Goal: Task Accomplishment & Management: Use online tool/utility

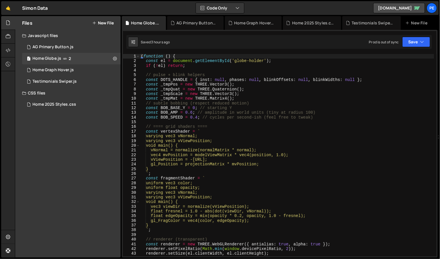
click at [246, 124] on div "( function ( ) { const el = document . getElementById ( 'globe-holder' ) ; if (…" at bounding box center [287, 160] width 294 height 212
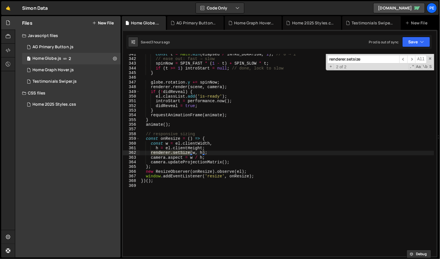
scroll to position [96, 0]
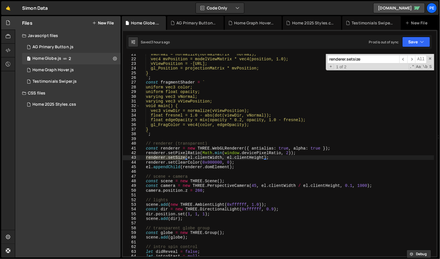
type input "renderer.setsize"
click at [222, 157] on div "vNormal = normalize(normalMatrix * normal); vec4 mvPosition = modelViewMatrix *…" at bounding box center [287, 158] width 294 height 212
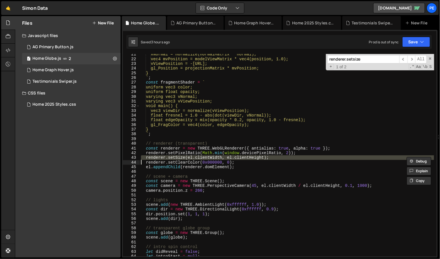
click at [222, 157] on div "vNormal = normalize(normalMatrix * normal); vec4 mvPosition = modelViewMatrix *…" at bounding box center [287, 158] width 294 height 212
paste textarea
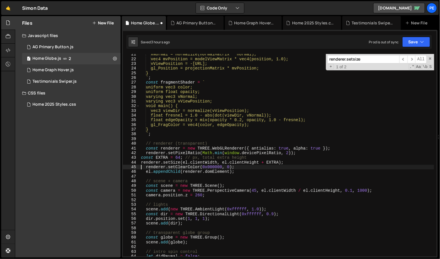
click at [229, 158] on div "vNormal = normalize(normalMatrix * normal); vec4 mvPosition = modelViewMatrix *…" at bounding box center [287, 158] width 294 height 212
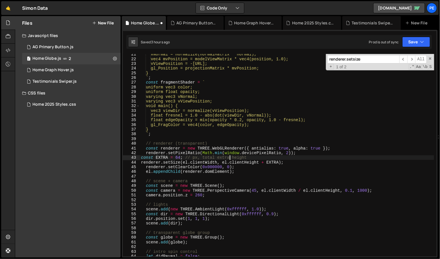
type textarea "})();"
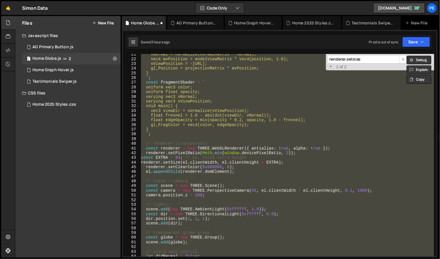
scroll to position [1631, 0]
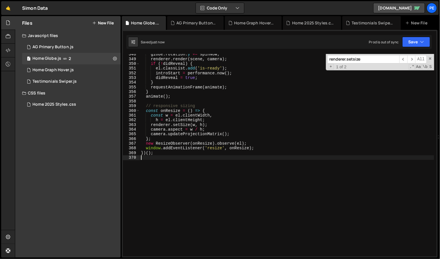
click at [228, 163] on div "globe . rotation . y += spinNow ; renderer . render ( scene , camera ) ; if ( !…" at bounding box center [287, 158] width 294 height 212
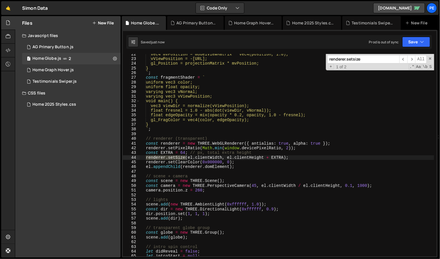
scroll to position [100, 0]
click at [323, 154] on div "vec4 mvPosition = modelViewMatrix * vec4(position, 1.0); vViewPosition = -mvPos…" at bounding box center [287, 158] width 294 height 212
click at [227, 162] on div "vec4 mvPosition = modelViewMatrix * vec4(position, 1.0); vViewPosition = -mvPos…" at bounding box center [287, 158] width 294 height 212
click at [255, 153] on div "vec4 mvPosition = modelViewMatrix * vec4(position, 1.0); vViewPosition = -mvPos…" at bounding box center [287, 158] width 294 height 212
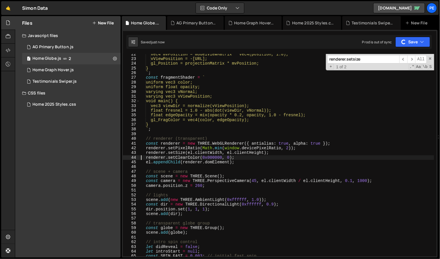
click at [276, 117] on div "vec4 mvPosition = modelViewMatrix * vec4(position, 1.0); vViewPosition = -mvPos…" at bounding box center [287, 158] width 294 height 212
type textarea "float edgeOpacity = mix(opacity * 0.2, opacity, 1.0 - fresnel);"
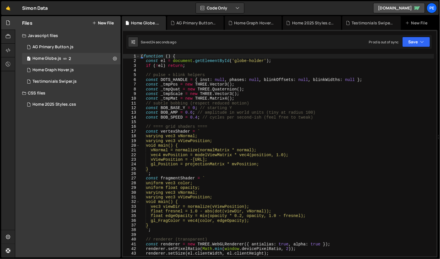
type textarea "void main() {"
click at [321, 143] on div "( function ( ) { const el = document . getElementById ( 'globe-holder' ) ; if (…" at bounding box center [287, 160] width 294 height 212
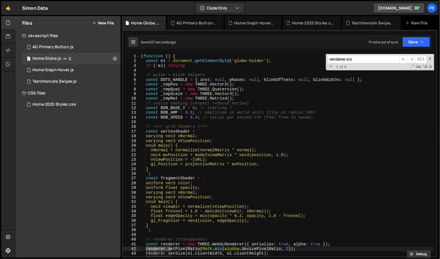
type input "renderer.size"
click at [438, 67] on div "Files New File Javascript files 1 AG Primary Button.js 0 1 Home Globe.js 2 1 Ho…" at bounding box center [227, 137] width 425 height 242
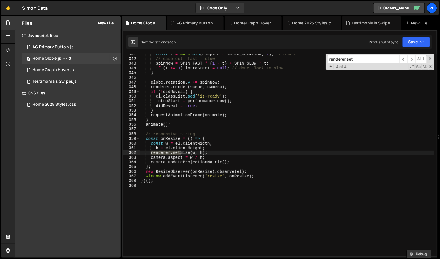
scroll to position [91, 0]
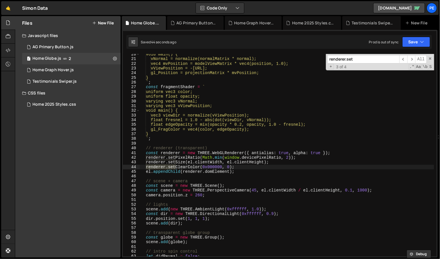
type input "renderer.set"
type textarea "renderer.setSize(el.clientWidth, el.clientHeight);"
click at [292, 163] on div "void main() { vNormal = normalize(normalMatrix * normal); vec4 mvPosition = mod…" at bounding box center [287, 158] width 294 height 212
click at [224, 175] on div "void main() { vNormal = normalize(normalMatrix * normal); vec4 mvPosition = mod…" at bounding box center [287, 158] width 294 height 212
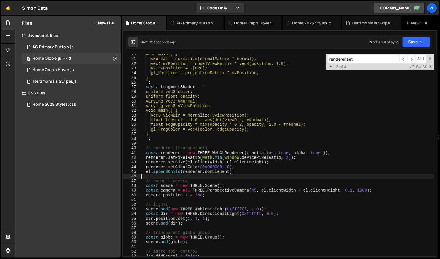
click at [261, 164] on div "void main() { vNormal = normalize(normalMatrix * normal); vec4 mvPosition = mod…" at bounding box center [287, 158] width 294 height 212
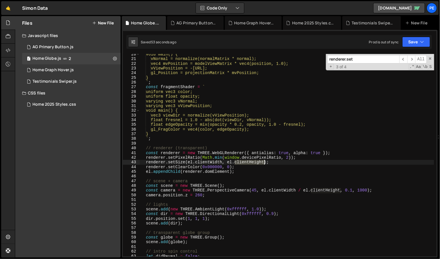
click at [261, 164] on div "void main() { vNormal = normalize(normalMatrix * normal); vec4 mvPosition = mod…" at bounding box center [287, 158] width 294 height 212
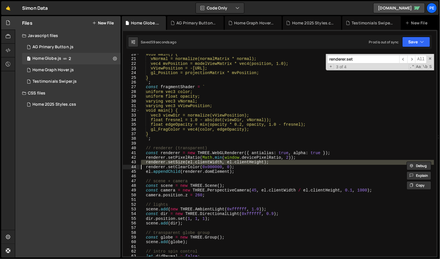
paste textarea
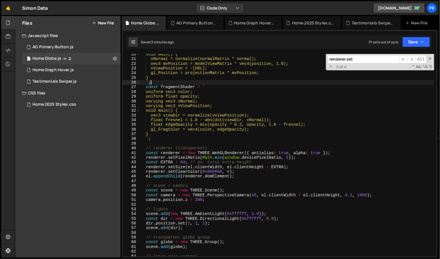
click at [227, 81] on div "void main() { vNormal = normalize(normalMatrix * normal); vec4 mvPosition = mod…" at bounding box center [287, 158] width 294 height 212
type textarea "`;"
paste input "el.appendChild(renderer.domElement);"
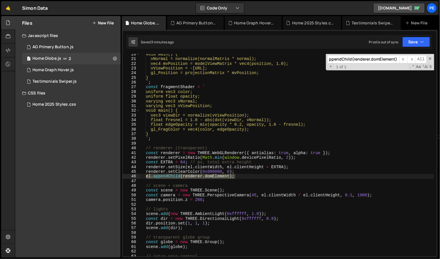
type input "el.appendChild(renderer.domElement);"
click at [257, 180] on div "void main() { vNormal = normalize(normalMatrix * normal); vec4 mvPosition = mod…" at bounding box center [287, 158] width 294 height 212
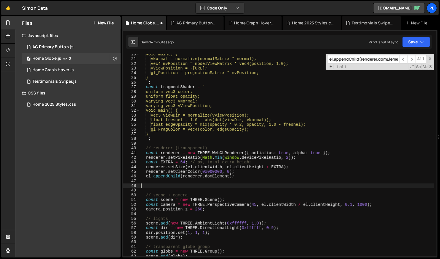
paste textarea "sizeCanvas();"
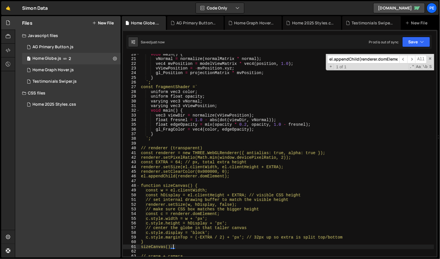
type textarea "sizeCanvas();"
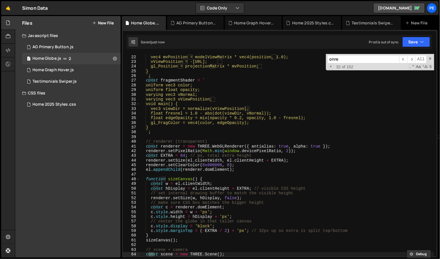
scroll to position [1660, 0]
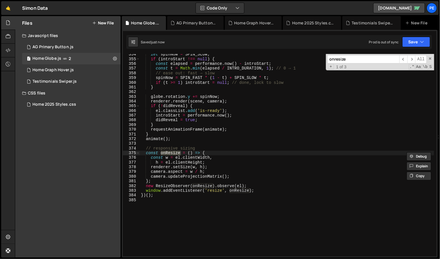
type input "onresize"
drag, startPoint x: 152, startPoint y: 172, endPoint x: 154, endPoint y: 176, distance: 5.0
click at [152, 172] on div "let spinNow = SPIN_SLOW ; if ( introStart !== null ) { const elapsed = performa…" at bounding box center [287, 158] width 294 height 212
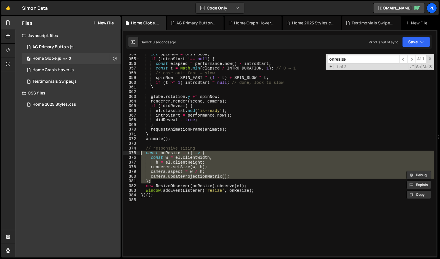
drag, startPoint x: 155, startPoint y: 181, endPoint x: 123, endPoint y: 154, distance: 41.8
click at [123, 154] on div "camera.aspect = w / h; 354 355 356 357 358 359 360 361 362 363 364 365 366 367 …" at bounding box center [279, 155] width 313 height 202
paste textarea "};"
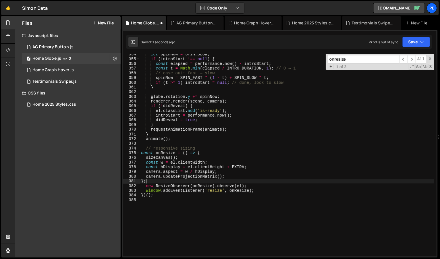
type textarea "};"
click at [62, 107] on div "Home 2025 Styles.css" at bounding box center [54, 104] width 44 height 5
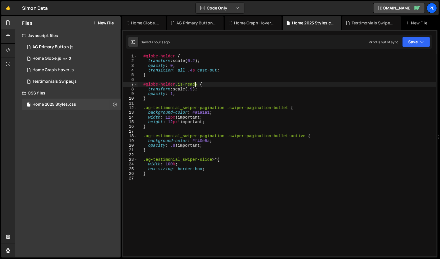
click at [196, 85] on div "#globe-holder { transform : scale( 0.2 ) ; opacity : 0 ; transition : all .4 s …" at bounding box center [286, 160] width 299 height 212
click at [194, 89] on div "#globe-holder { transform : scale( 0.2 ) ; opacity : 0 ; transition : all .4 s …" at bounding box center [286, 160] width 299 height 212
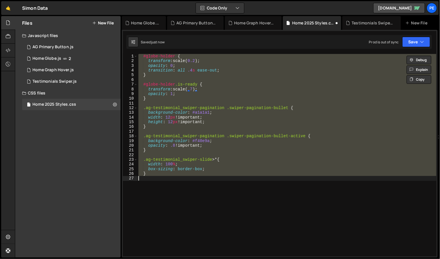
scroll to position [0, 0]
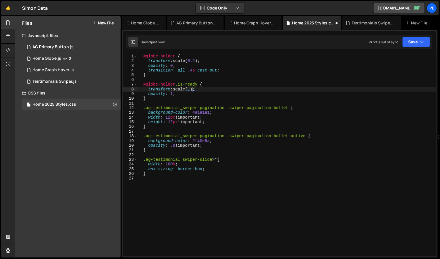
type textarea "transform: scale(.9);"
click at [53, 55] on div "1 Home Globe.js 2" at bounding box center [71, 58] width 98 height 11
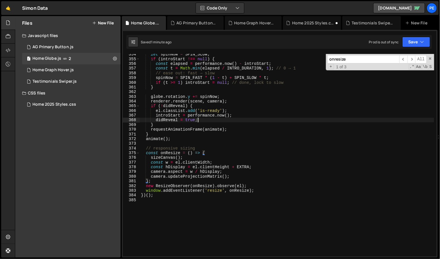
click at [234, 119] on div "let spinNow = SPIN_SLOW ; if ( introStart !== null ) { const elapsed = performa…" at bounding box center [287, 158] width 294 height 212
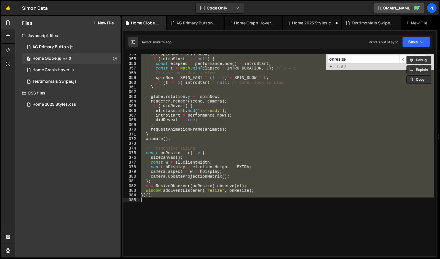
click at [199, 159] on div "let spinNow = SPIN_SLOW ; if ( introStart !== null ) { const elapsed = performa…" at bounding box center [287, 155] width 294 height 202
type textarea "sizeCanvas();"
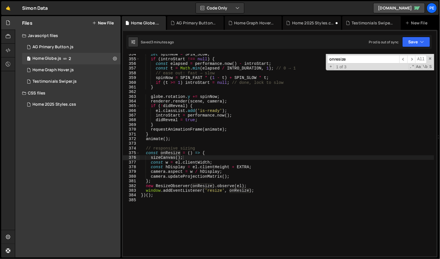
paste input "didReveal"
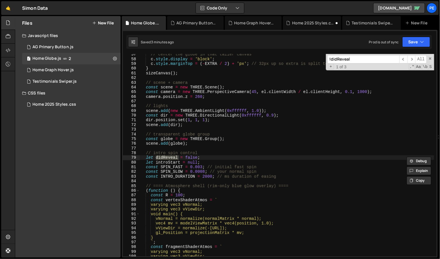
scroll to position [1612, 0]
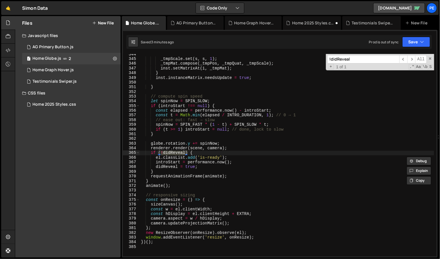
type input "!didReveal"
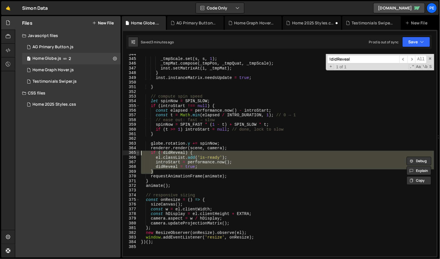
drag, startPoint x: 158, startPoint y: 171, endPoint x: 139, endPoint y: 153, distance: 26.0
click at [139, 153] on div "} 344 345 346 347 348 349 350 351 352 353 354 355 356 357 358 359 360 361 362 3…" at bounding box center [279, 155] width 313 height 202
paste textarea "}"
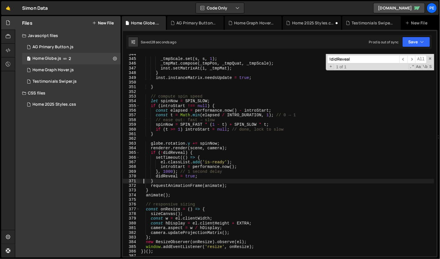
click at [168, 170] on div "_tmpScale . set ( s , s , 1 ) ; _tmpMat . compose ( _tmpPos , _tmpQuat , _tmpSc…" at bounding box center [287, 158] width 294 height 212
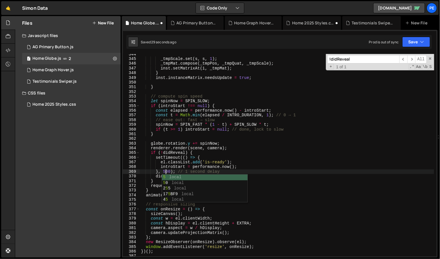
scroll to position [0, 1]
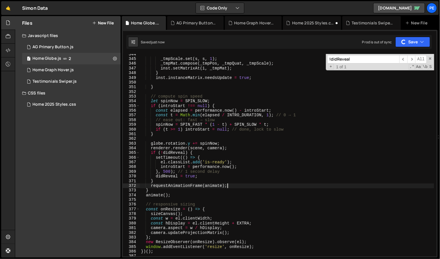
click at [274, 185] on div "_tmpScale . set ( s , s , 1 ) ; _tmpMat . compose ( _tmpPos , _tmpQuat , _tmpSc…" at bounding box center [287, 158] width 294 height 212
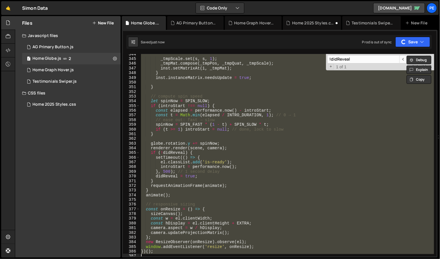
click at [296, 168] on div "_tmpScale . set ( s , s , 1 ) ; _tmpMat . compose ( _tmpPos , _tmpQuat , _tmpSc…" at bounding box center [287, 155] width 294 height 202
type textarea "introStart = [DOMAIN_NAME]();"
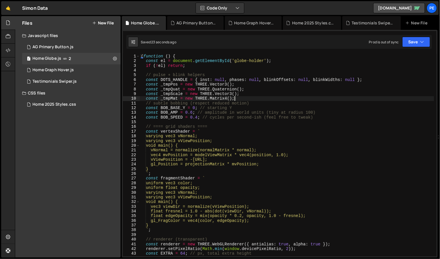
click at [266, 99] on div "( function ( ) { const el = document . getElementById ( 'globe-holder' ) ; if (…" at bounding box center [287, 160] width 294 height 212
type textarea "})();"
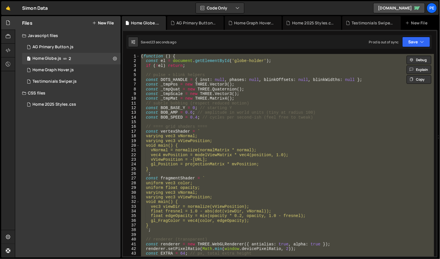
paste textarea
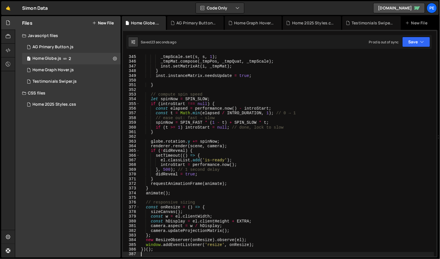
click at [247, 122] on div "_tmpScale . set ( s , s , 1 ) ; _tmpMat . compose ( _tmpPos , _tmpQuat , _tmpSc…" at bounding box center [287, 156] width 294 height 212
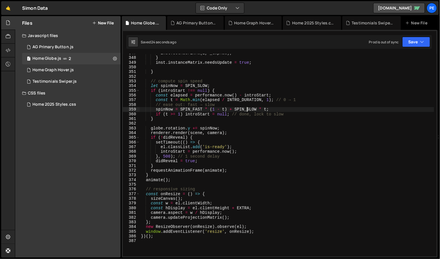
scroll to position [1660, 0]
type textarea "})();"
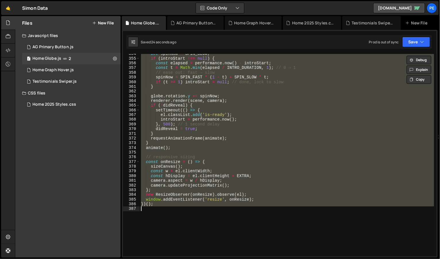
paste textarea
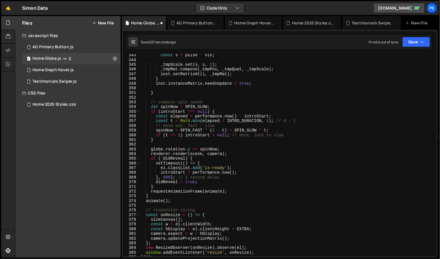
scroll to position [1609, 0]
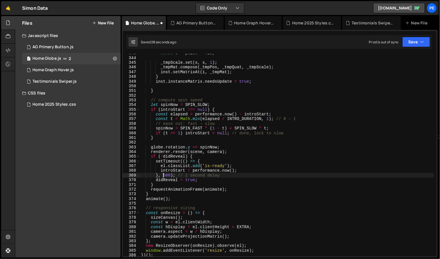
click at [164, 176] on div "const s = pulse * vis ; _tmpScale . set ( s , s , 1 ) ; _tmpMat . compose ( _tm…" at bounding box center [287, 157] width 294 height 212
drag, startPoint x: 179, startPoint y: 174, endPoint x: 223, endPoint y: 175, distance: 43.9
click at [223, 175] on div "const s = pulse * vis ; _tmpScale . set ( s , s , 1 ) ; _tmpMat . compose ( _tm…" at bounding box center [287, 157] width 294 height 212
type textarea "}, 500);"
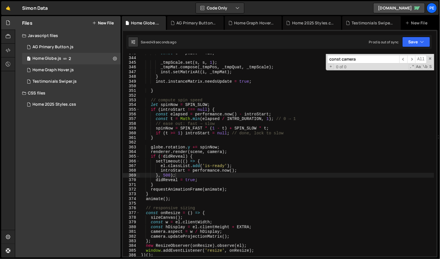
scroll to position [199, 0]
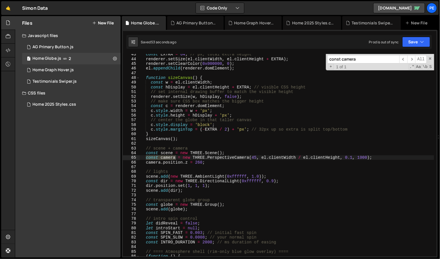
type input "const camera"
click at [173, 158] on div "const EXTRA = 64 ; // px, total extra height renderer . setSize ( el . clientWi…" at bounding box center [287, 158] width 294 height 212
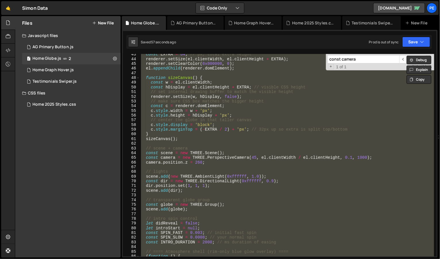
click at [173, 158] on div "const EXTRA = 64 ; // px, total extra height renderer . setSize ( el . clientWi…" at bounding box center [287, 158] width 294 height 212
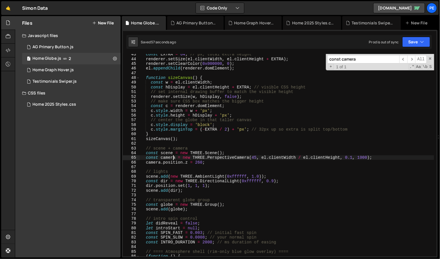
click at [175, 158] on div "const EXTRA = 64 ; // px, total extra height renderer . setSize ( el . clientWi…" at bounding box center [287, 158] width 294 height 212
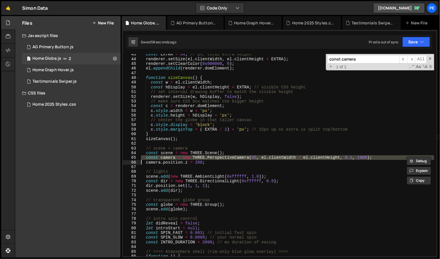
click at [175, 158] on div "const EXTRA = 64 ; // px, total extra height renderer . setSize ( el . clientWi…" at bounding box center [287, 158] width 294 height 212
paste textarea
type textarea "camera.position.z = 260;"
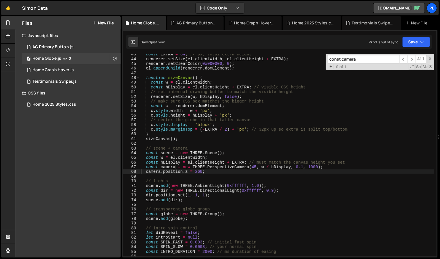
paste input "updateProjectionMatrix"
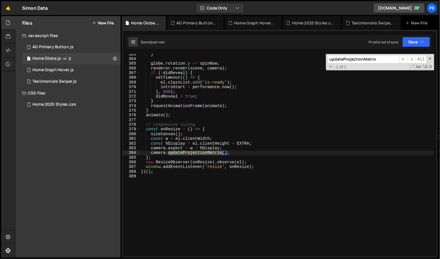
type input "updateProjectionMatrix"
click at [432, 59] on div "updateProjectionMatrix ​ ​ All Replace All + 1 of 1 .* Aa \b S" at bounding box center [380, 62] width 108 height 16
click at [427, 59] on div "updateProjectionMatrix ​ ​ All Replace All + 1 of 1 .* Aa \b S" at bounding box center [380, 62] width 108 height 16
click at [428, 57] on div "updateProjectionMatrix ​ ​ All Replace All + 1 of 1 .* Aa \b S" at bounding box center [380, 62] width 108 height 16
click at [429, 57] on span at bounding box center [430, 59] width 4 height 4
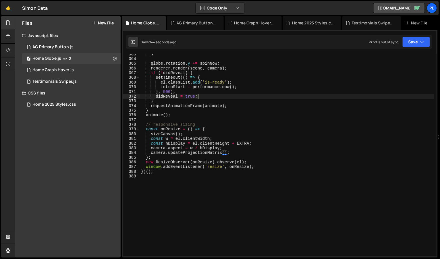
click at [289, 96] on div "} globe . rotation . y += spinNow ; renderer . render ( scene , camera ) ; if (…" at bounding box center [287, 158] width 294 height 212
type textarea "didReveal = true;"
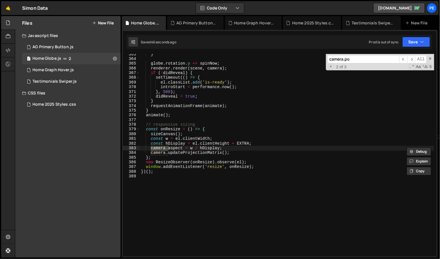
scroll to position [213, 0]
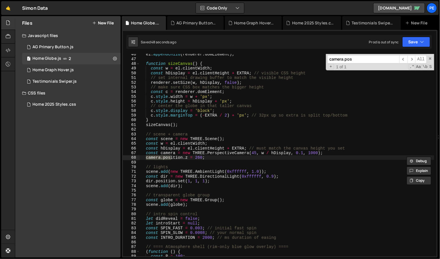
type input "camera.pos"
click at [199, 157] on div "el . appendChild ( renderer . domElement ) ; function sizeCanvas ( ) { const w …" at bounding box center [287, 158] width 294 height 212
click at [215, 95] on div "el . appendChild ( renderer . domElement ) ; function sizeCanvas ( ) { const w …" at bounding box center [287, 158] width 294 height 212
type textarea "c.style.width = w + 'px';"
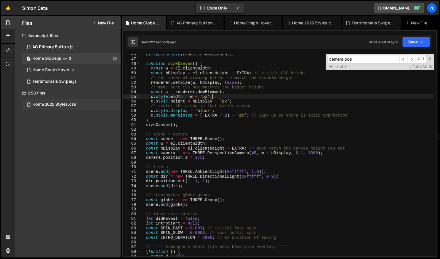
click at [62, 107] on div "Home 2025 Styles.css" at bounding box center [54, 104] width 44 height 5
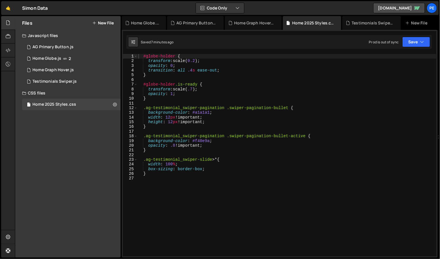
click at [193, 91] on div "#globe-holder { transform : scale( 0.2 ) ; opacity : 0 ; transition : all .4 s …" at bounding box center [286, 160] width 299 height 212
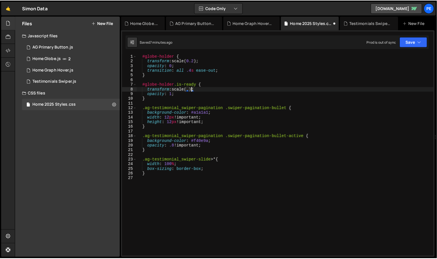
scroll to position [0, 4]
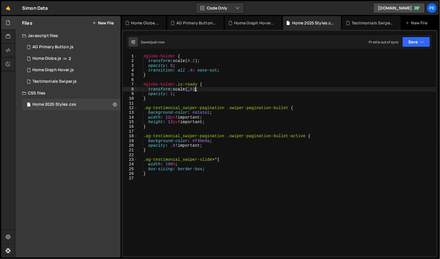
type textarea "transform: scale(.9);"
click at [58, 45] on div "AG Primary Button.js" at bounding box center [52, 46] width 41 height 5
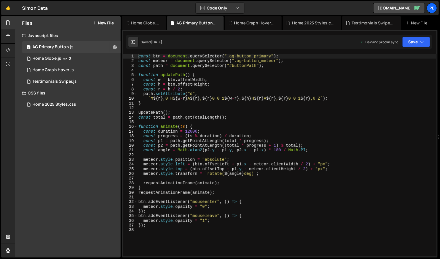
click at [271, 69] on div "const btn = document . querySelector ( ".ag-button_primary" ) ; const meteor = …" at bounding box center [286, 160] width 299 height 212
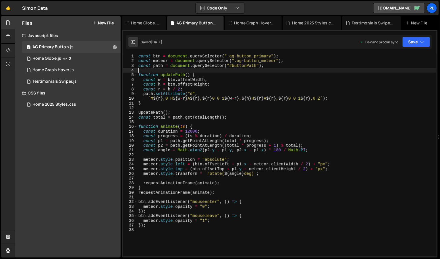
click at [181, 224] on div "const btn = document . querySelector ( ".ag-button_primary" ) ; const meteor = …" at bounding box center [286, 160] width 299 height 212
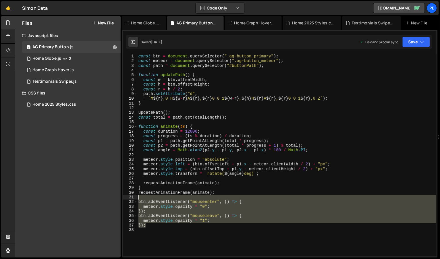
drag, startPoint x: 174, startPoint y: 226, endPoint x: 130, endPoint y: 198, distance: 52.7
click at [130, 198] on div "}); 1 2 3 4 5 6 7 8 9 10 11 12 13 14 15 16 17 18 19 20 21 22 23 24 25 26 27 28 …" at bounding box center [279, 155] width 313 height 202
type textarea "btn.addEventListener("mouseenter", () => {"
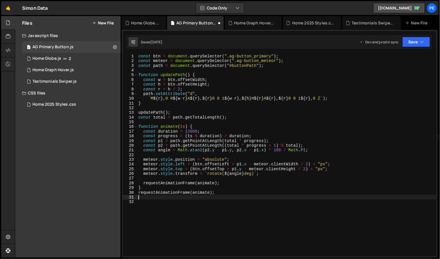
type textarea "requestAnimationFrame(animate);"
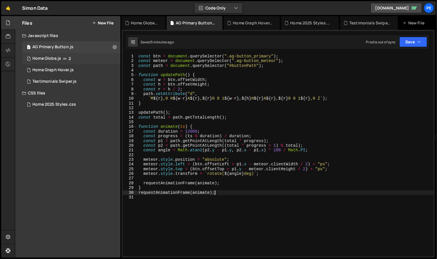
click at [81, 61] on div "1 Home Globe.js 2" at bounding box center [71, 58] width 98 height 11
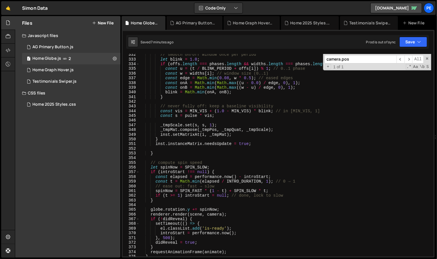
scroll to position [1559, 0]
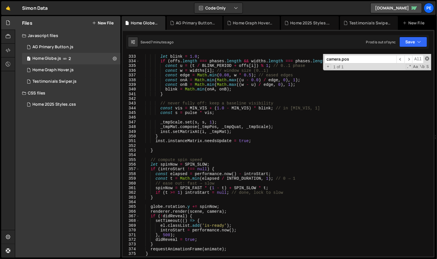
click at [428, 58] on span at bounding box center [428, 59] width 4 height 4
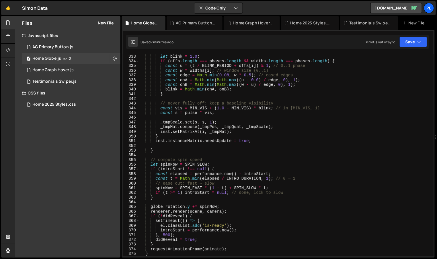
click at [255, 128] on div "// smooth on/off window once per period let blink = 1.0 ; if ( offs . length ==…" at bounding box center [286, 155] width 292 height 212
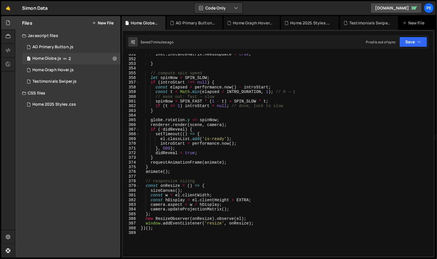
scroll to position [1633, 0]
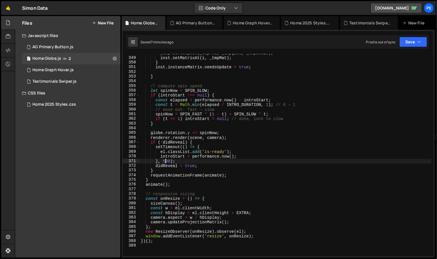
click at [165, 159] on div "_tmpMat . compose ( _tmpPos , _tmpQuat , _tmpScale ) ; inst . setMatrixAt ( i ,…" at bounding box center [286, 157] width 292 height 212
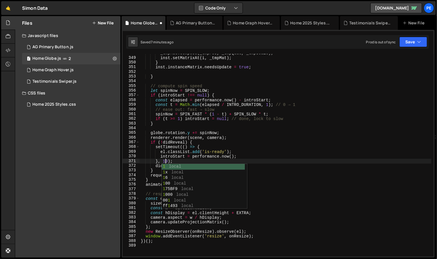
scroll to position [0, 1]
click at [211, 119] on div "_tmpMat . compose ( _tmpPos , _tmpQuat , _tmpScale ) ; inst . setMatrixAt ( i ,…" at bounding box center [286, 157] width 292 height 212
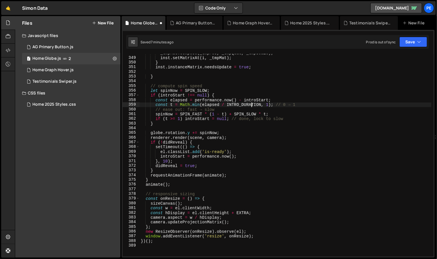
click at [252, 105] on div "_tmpMat . compose ( _tmpPos , _tmpQuat , _tmpScale ) ; inst . setMatrixAt ( i ,…" at bounding box center [286, 157] width 292 height 212
click at [247, 145] on div "_tmpMat . compose ( _tmpPos , _tmpQuat , _tmpScale ) ; inst . setMatrixAt ( i ,…" at bounding box center [286, 157] width 292 height 212
type textarea "setTimeout(() => {"
type textarea "z"
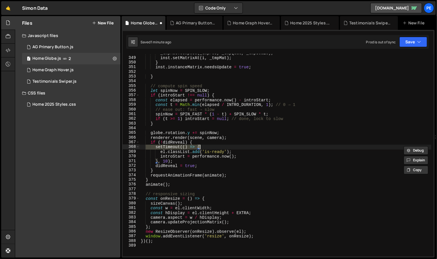
click at [165, 162] on div "_tmpMat . compose ( _tmpPos , _tmpQuat , _tmpScale ) ; inst . setMatrixAt ( i ,…" at bounding box center [286, 157] width 292 height 212
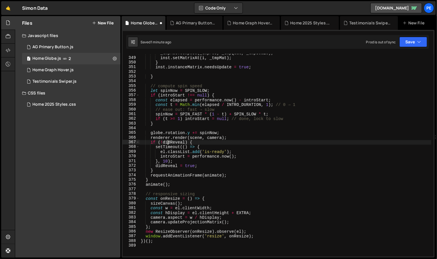
click at [167, 142] on div "_tmpMat . compose ( _tmpPos , _tmpQuat , _tmpScale ) ; inst . setMatrixAt ( i ,…" at bounding box center [286, 157] width 292 height 212
drag, startPoint x: 160, startPoint y: 141, endPoint x: 182, endPoint y: 142, distance: 21.8
click at [182, 142] on div "_tmpMat . compose ( _tmpPos , _tmpQuat , _tmpScale ) ; inst . setMatrixAt ( i ,…" at bounding box center [286, 157] width 292 height 212
click at [182, 142] on div "_tmpMat . compose ( _tmpPos , _tmpQuat , _tmpScale ) ; inst . setMatrixAt ( i ,…" at bounding box center [286, 155] width 292 height 202
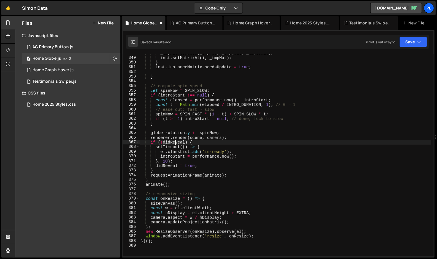
click at [175, 141] on div "_tmpMat . compose ( _tmpPos , _tmpQuat , _tmpScale ) ; inst . setMatrixAt ( i ,…" at bounding box center [286, 157] width 292 height 212
click at [170, 148] on div "_tmpMat . compose ( _tmpPos , _tmpQuat , _tmpScale ) ; inst . setMatrixAt ( i ,…" at bounding box center [286, 157] width 292 height 212
click at [210, 150] on div "_tmpMat . compose ( _tmpPos , _tmpQuat , _tmpScale ) ; inst . setMatrixAt ( i ,…" at bounding box center [286, 157] width 292 height 212
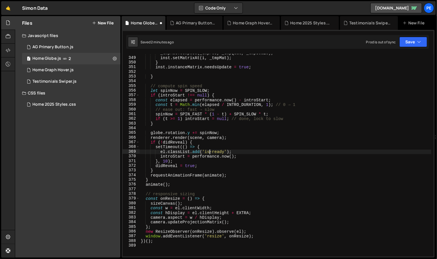
click at [210, 150] on div "_tmpMat . compose ( _tmpPos , _tmpQuat , _tmpScale ) ; inst . setMatrixAt ( i ,…" at bounding box center [286, 157] width 292 height 212
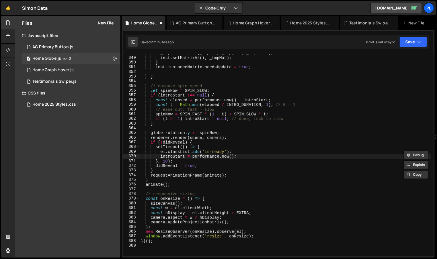
click at [204, 158] on div "_tmpMat . compose ( _tmpPos , _tmpQuat , _tmpScale ) ; inst . setMatrixAt ( i ,…" at bounding box center [286, 157] width 292 height 212
click at [182, 158] on div "_tmpMat . compose ( _tmpPos , _tmpQuat , _tmpScale ) ; inst . setMatrixAt ( i ,…" at bounding box center [286, 157] width 292 height 212
click at [167, 150] on div "_tmpMat . compose ( _tmpPos , _tmpQuat , _tmpScale ) ; inst . setMatrixAt ( i ,…" at bounding box center [286, 157] width 292 height 212
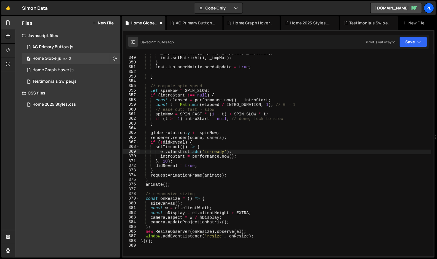
click at [167, 160] on div "_tmpMat . compose ( _tmpPos , _tmpQuat , _tmpScale ) ; inst . setMatrixAt ( i ,…" at bounding box center [286, 157] width 292 height 212
type textarea "}, 10);"
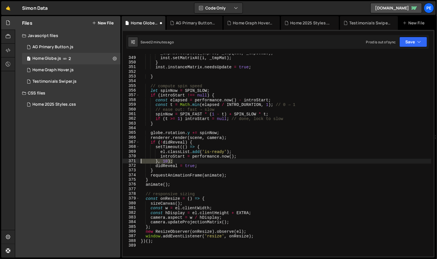
drag, startPoint x: 177, startPoint y: 161, endPoint x: 133, endPoint y: 159, distance: 44.8
click at [133, 159] on div "}, 10); 348 349 350 351 352 353 354 355 356 357 358 359 360 361 362 363 364 365…" at bounding box center [278, 155] width 311 height 202
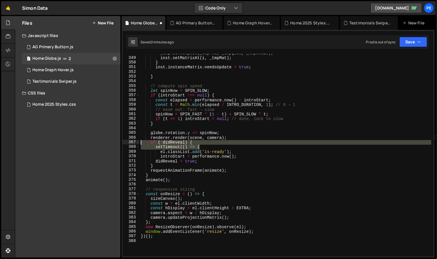
drag, startPoint x: 214, startPoint y: 145, endPoint x: 126, endPoint y: 143, distance: 88.4
click at [126, 143] on div "introStart = performance.now(); 348 349 350 351 352 353 354 355 356 357 358 359…" at bounding box center [278, 155] width 311 height 202
click at [161, 150] on div "_tmpMat . compose ( _tmpPos , _tmpQuat , _tmpScale ) ; inst . setMatrixAt ( i ,…" at bounding box center [286, 157] width 292 height 212
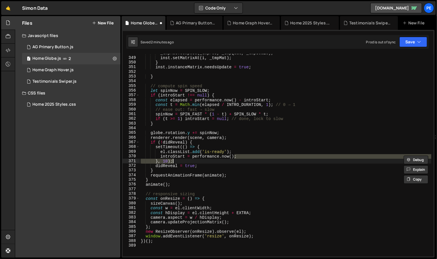
click at [192, 165] on div "_tmpMat . compose ( _tmpPos , _tmpQuat , _tmpScale ) ; inst . setMatrixAt ( i ,…" at bounding box center [286, 157] width 292 height 212
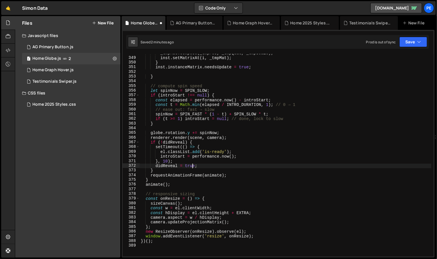
click at [190, 162] on div "_tmpMat . compose ( _tmpPos , _tmpQuat , _tmpScale ) ; inst . setMatrixAt ( i ,…" at bounding box center [286, 157] width 292 height 212
type textarea "}, 10);"
drag, startPoint x: 190, startPoint y: 162, endPoint x: 136, endPoint y: 163, distance: 54.2
click at [136, 163] on div "}, 10); 348 349 350 351 352 353 354 355 356 357 358 359 360 361 362 363 364 365…" at bounding box center [278, 155] width 311 height 202
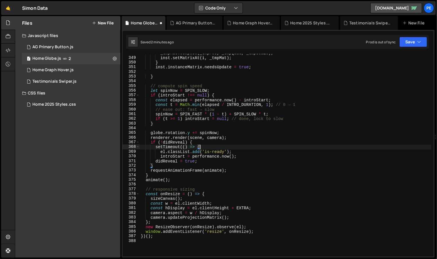
click at [218, 146] on div "_tmpMat . compose ( _tmpPos , _tmpQuat , _tmpScale ) ; inst . setMatrixAt ( i ,…" at bounding box center [286, 157] width 292 height 212
type textarea "setTimeout(() => {"
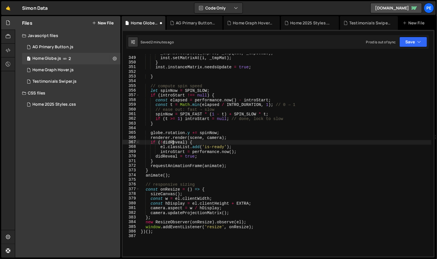
click at [174, 142] on div "_tmpMat . compose ( _tmpPos , _tmpQuat , _tmpScale ) ; inst . setMatrixAt ( i ,…" at bounding box center [286, 157] width 292 height 212
click at [187, 157] on div "_tmpMat . compose ( _tmpPos , _tmpQuat , _tmpScale ) ; inst . setMatrixAt ( i ,…" at bounding box center [286, 157] width 292 height 212
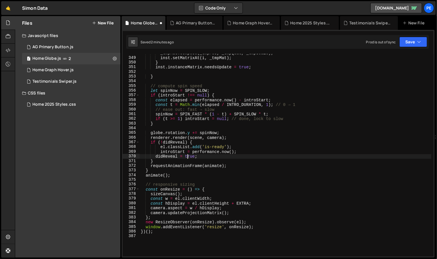
click at [187, 157] on div "_tmpMat . compose ( _tmpPos , _tmpQuat , _tmpScale ) ; inst . setMatrixAt ( i ,…" at bounding box center [286, 157] width 292 height 212
click at [191, 157] on div "_tmpMat . compose ( _tmpPos , _tmpQuat , _tmpScale ) ; inst . setMatrixAt ( i ,…" at bounding box center [286, 155] width 292 height 202
click at [172, 158] on div "_tmpMat . compose ( _tmpPos , _tmpQuat , _tmpScale ) ; inst . setMatrixAt ( i ,…" at bounding box center [286, 157] width 292 height 212
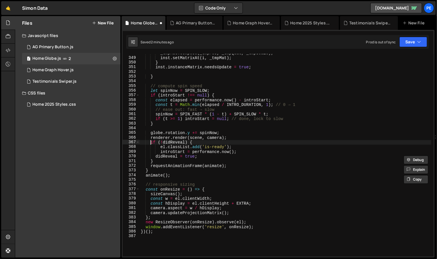
click at [150, 142] on div "_tmpMat . compose ( _tmpPos , _tmpQuat , _tmpScale ) ; inst . setMatrixAt ( i ,…" at bounding box center [286, 157] width 292 height 212
click at [168, 142] on div "_tmpMat . compose ( _tmpPos , _tmpQuat , _tmpScale ) ; inst . setMatrixAt ( i ,…" at bounding box center [286, 157] width 292 height 212
click at [158, 147] on div "_tmpMat . compose ( _tmpPos , _tmpQuat , _tmpScale ) ; inst . setMatrixAt ( i ,…" at bounding box center [286, 157] width 292 height 212
type textarea "el.classList.add('is-ready');"
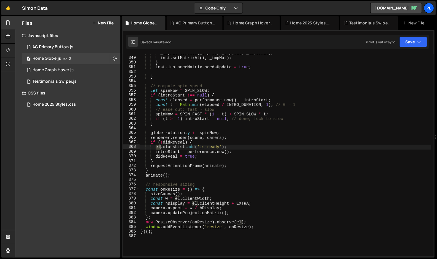
click at [158, 147] on div "_tmpMat . compose ( _tmpPos , _tmpQuat , _tmpScale ) ; inst . setMatrixAt ( i ,…" at bounding box center [286, 157] width 292 height 212
type input "el"
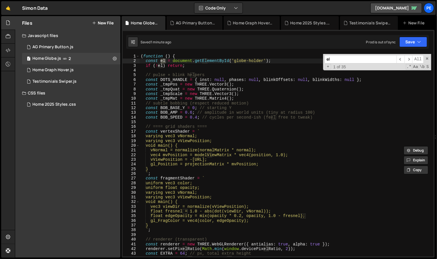
type textarea "const BOB_AMP = 0.6; // amplitude in world units (tiny at radius 100)"
click at [197, 113] on div "( function ( ) { const el = document . getElementById ( 'globe-holder' ) ; if (…" at bounding box center [286, 160] width 292 height 212
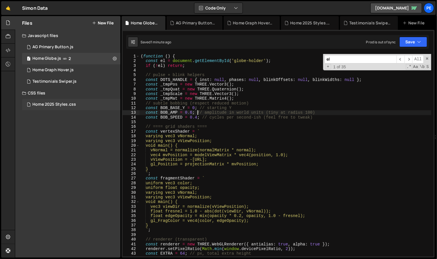
click at [66, 104] on div "Home 2025 Styles.css" at bounding box center [54, 104] width 44 height 5
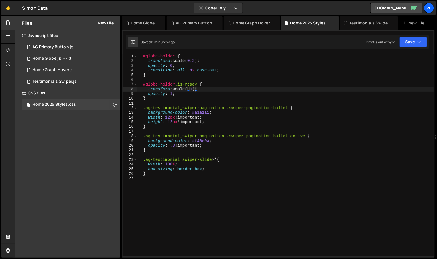
click at [184, 157] on div "#globe-holder { transform : scale( 0.2 ) ; opacity : 0 ; transition : all .4 s …" at bounding box center [286, 160] width 299 height 212
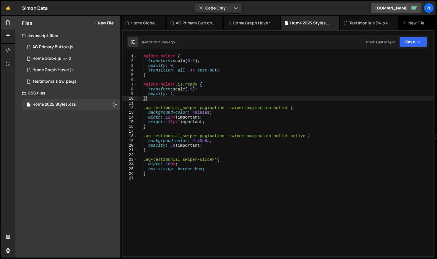
click at [155, 100] on div "#globe-holder { transform : scale( 0.2 ) ; opacity : 0 ; transition : all .4 s …" at bounding box center [285, 160] width 297 height 212
type textarea "#globe-holder { transform: scale(0.2);"
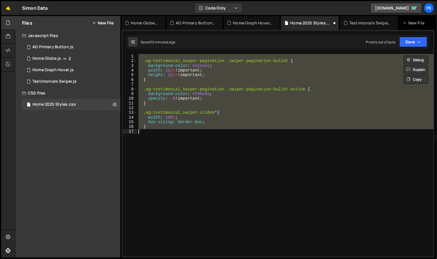
type textarea "}"
click at [164, 135] on div ".ag-testimonial_swiper-pagination .swiper-pagination-bullet { background-color …" at bounding box center [285, 155] width 296 height 202
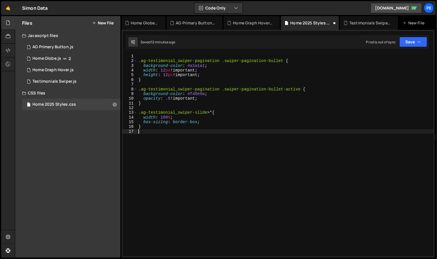
type textarea "}"
type textarea ".ag-testimonial_swiper-pagination .swiper-pagination-bullet {"
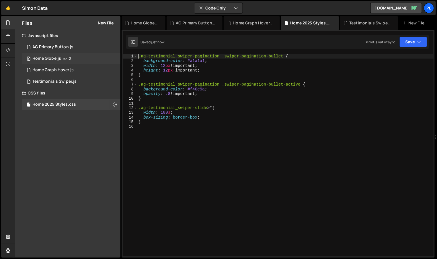
click at [55, 62] on div "1 Home Globe.js 2" at bounding box center [71, 58] width 98 height 11
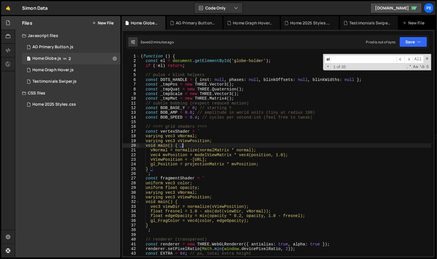
click at [287, 144] on div "( function ( ) { const el = document . getElementById ( 'globe-holder' ) ; if (…" at bounding box center [286, 160] width 292 height 212
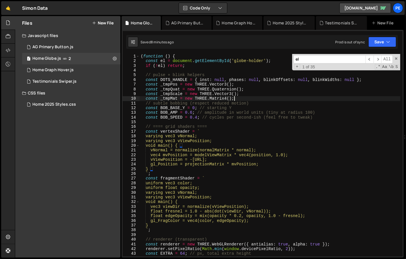
click at [262, 98] on div "( function ( ) { const el = document . getElementById ( 'globe-holder' ) ; if (…" at bounding box center [270, 160] width 261 height 212
type textarea "})();"
